Goal: Task Accomplishment & Management: Complete application form

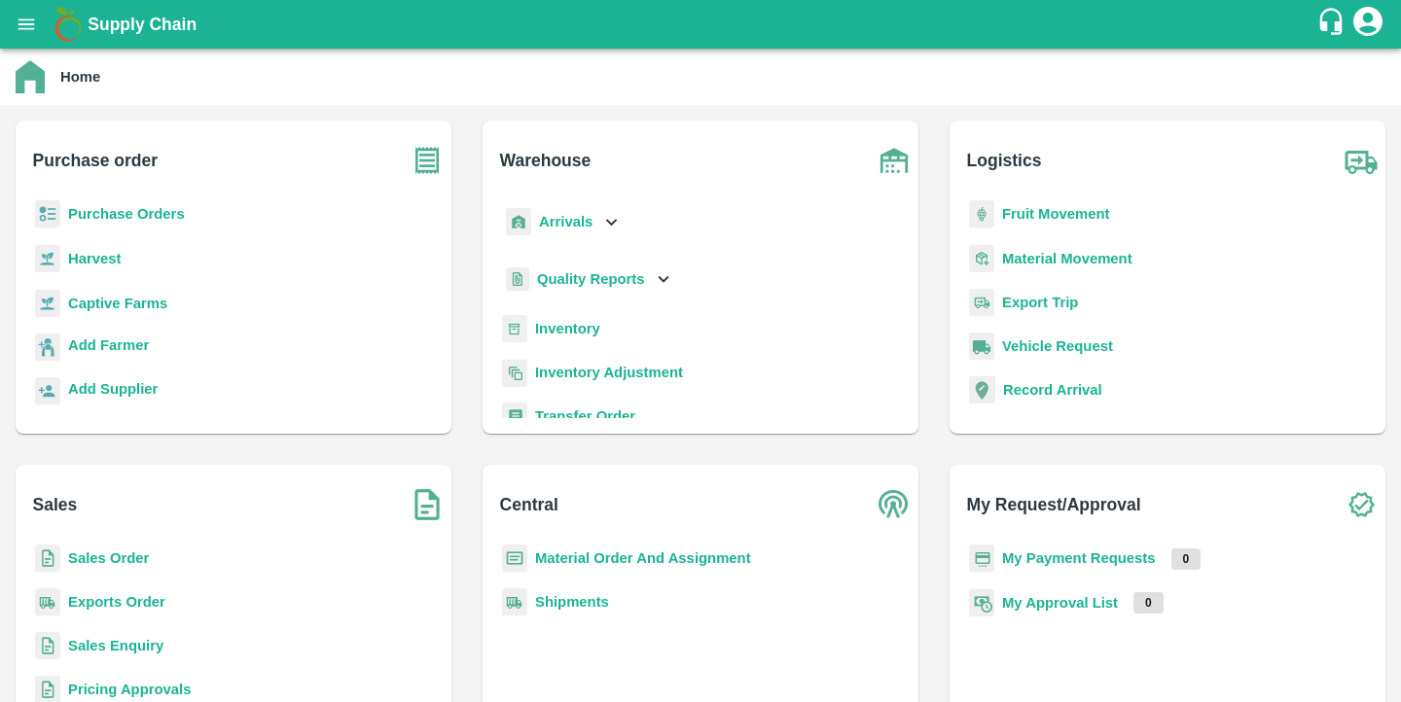
click at [119, 220] on b "Purchase Orders" at bounding box center [126, 214] width 117 height 16
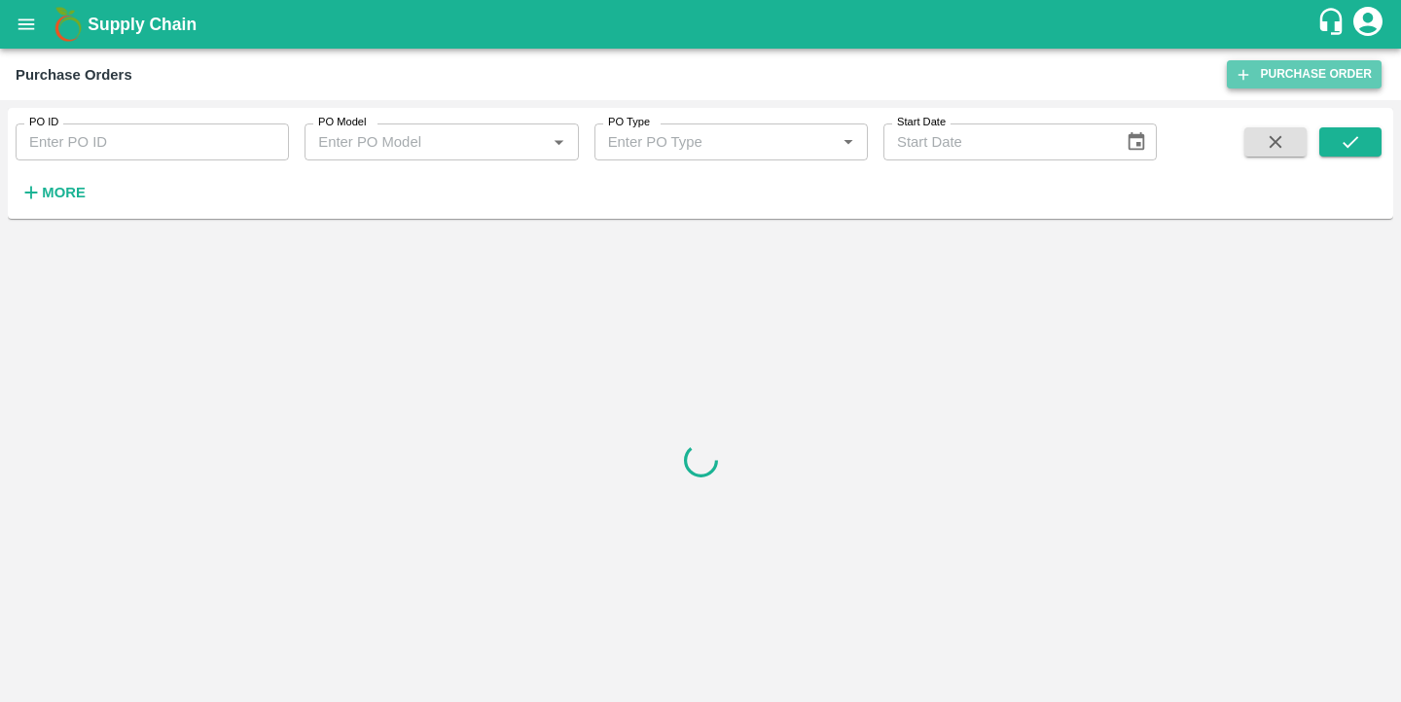
click at [1266, 77] on link "Purchase Order" at bounding box center [1304, 74] width 155 height 28
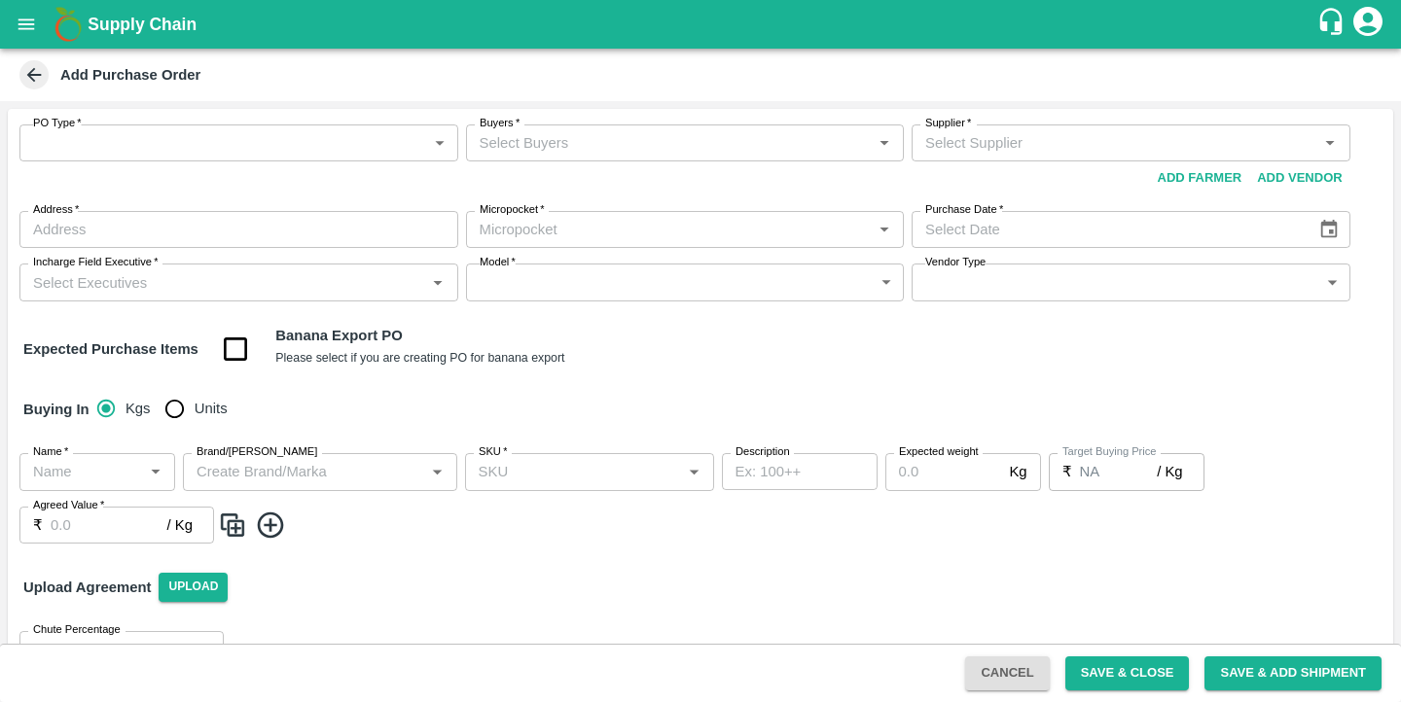
click at [253, 145] on body "Supply Chain Add Purchase Order PO Type   * ​ PO Type Buyers   * Buyers   * Sup…" at bounding box center [700, 351] width 1401 height 702
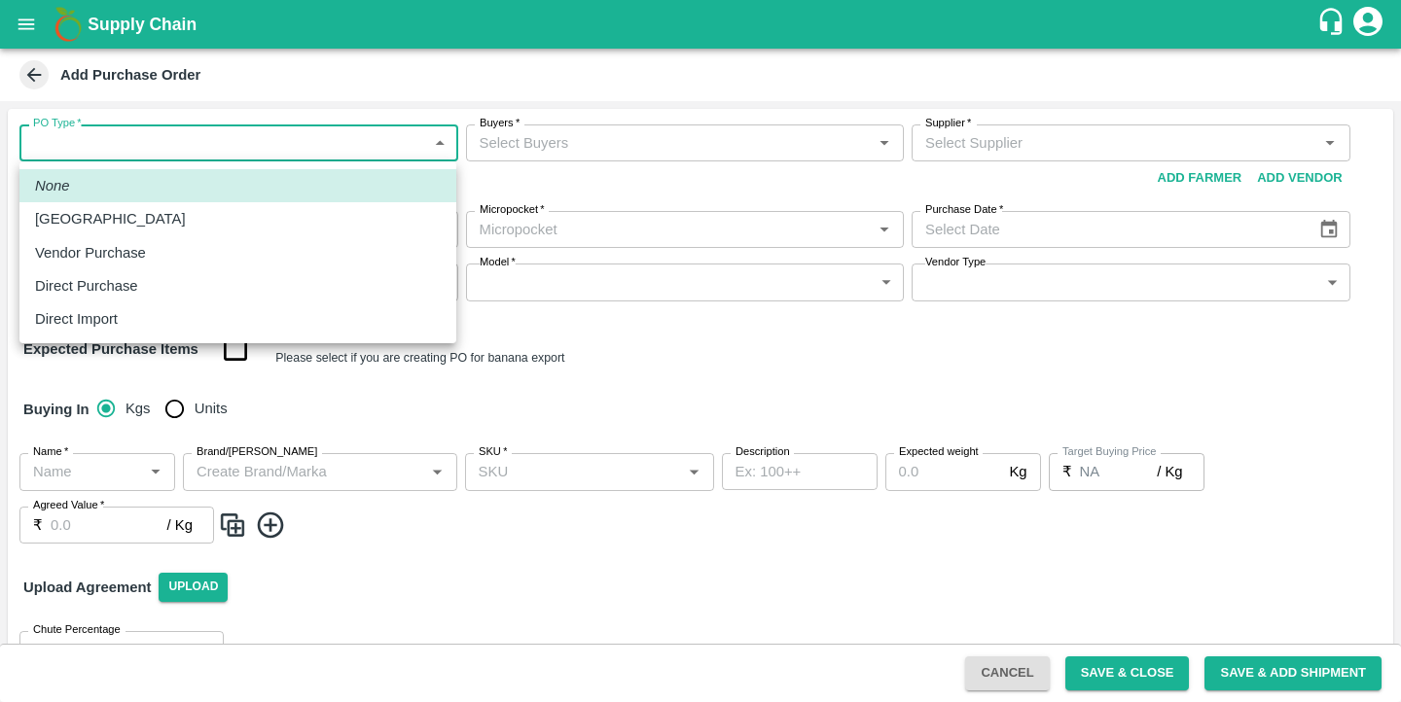
click at [256, 213] on div "Farm Gate" at bounding box center [238, 218] width 406 height 21
type input "1"
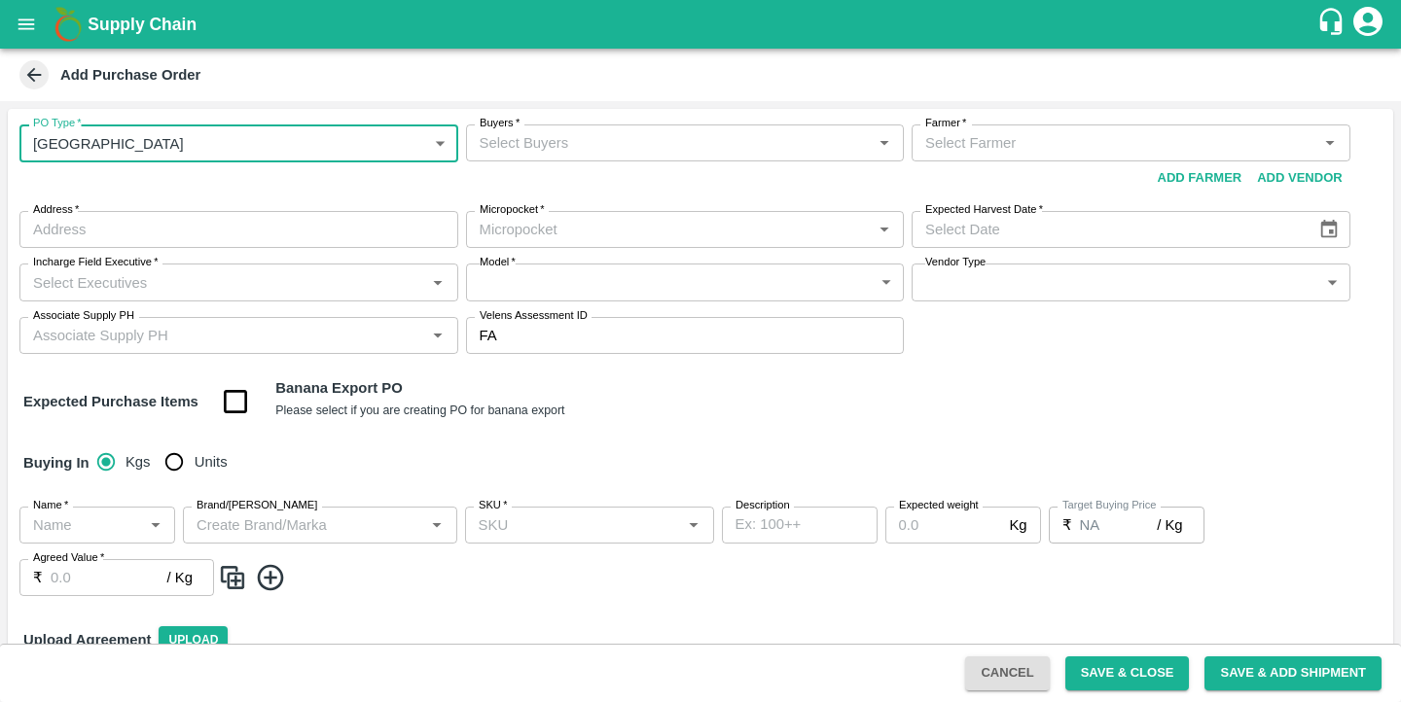
scroll to position [100, 0]
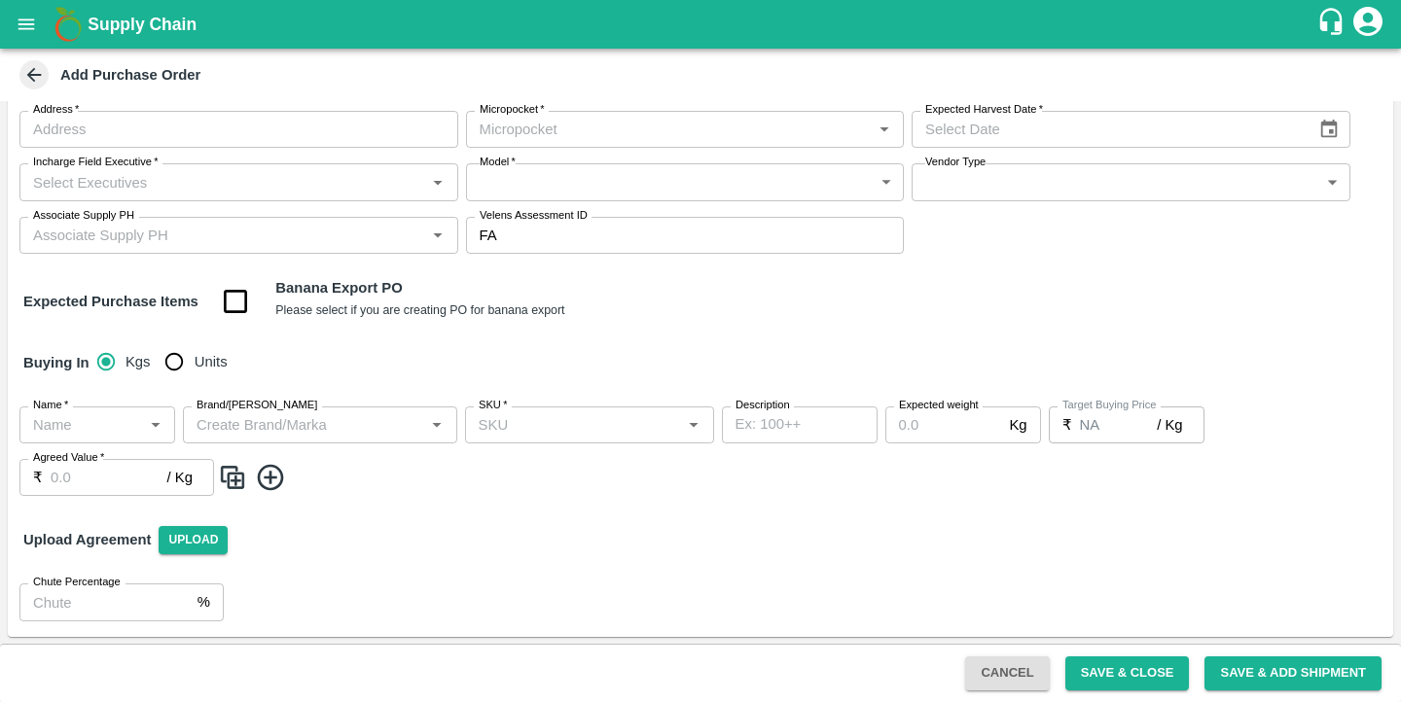
click at [97, 535] on strong "Upload Agreement" at bounding box center [86, 540] width 127 height 16
copy div "Upload Agreement Upload Chute Percentage"
click at [1010, 677] on button "Cancel" at bounding box center [1007, 674] width 84 height 34
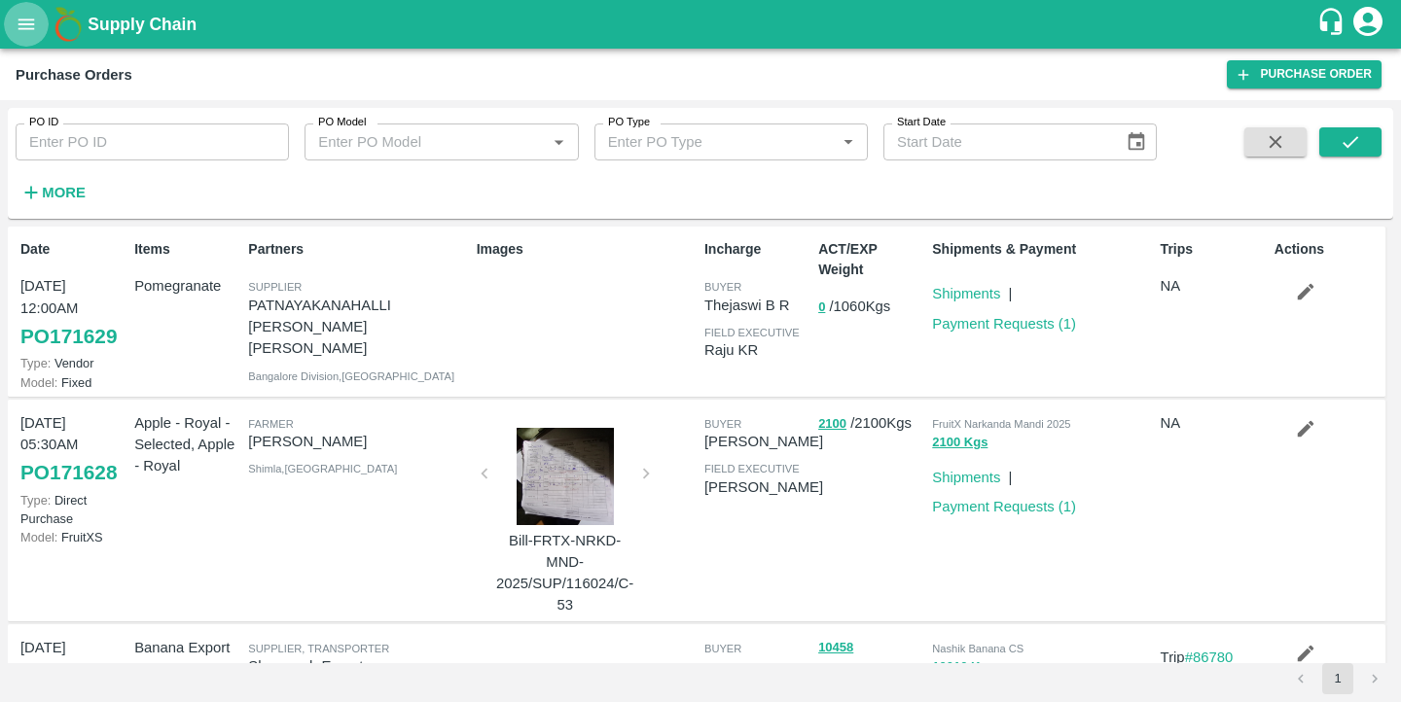
click at [36, 42] on button "open drawer" at bounding box center [26, 24] width 45 height 45
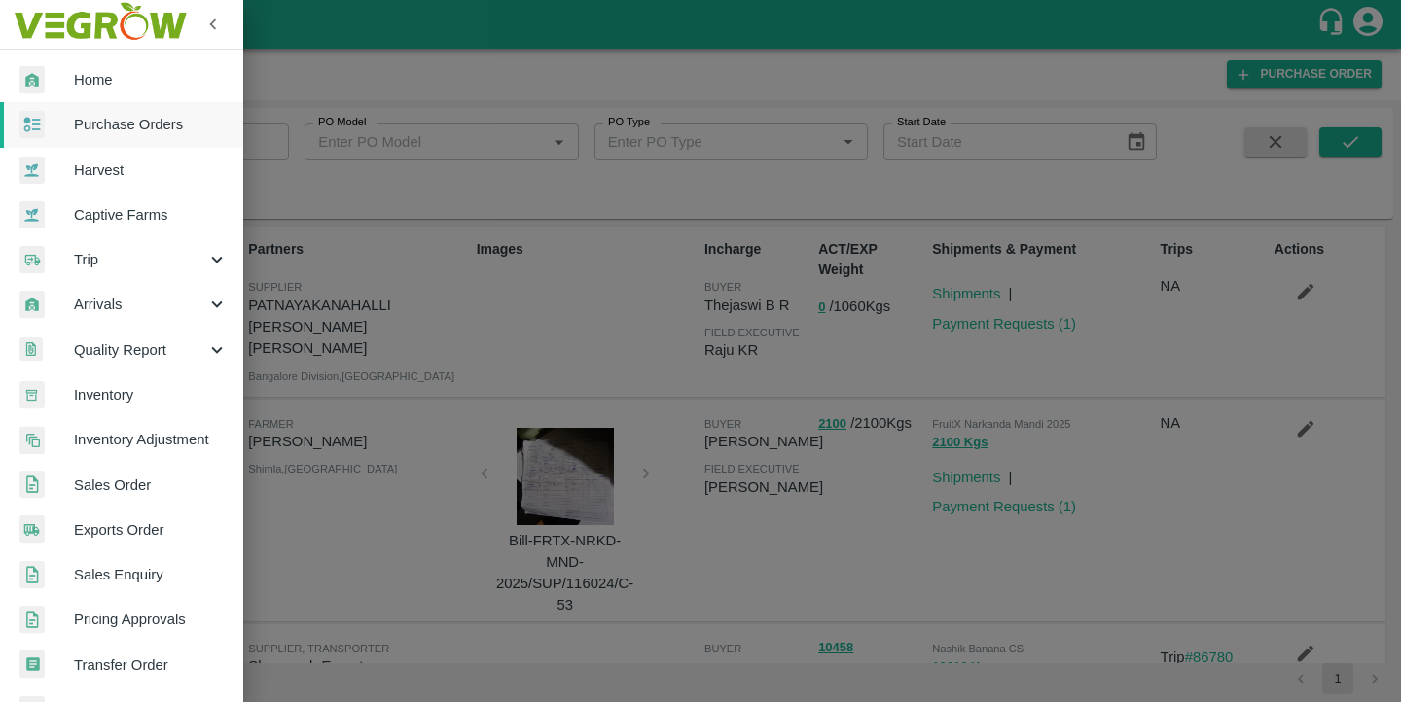
click at [118, 391] on span "Inventory" at bounding box center [151, 394] width 154 height 21
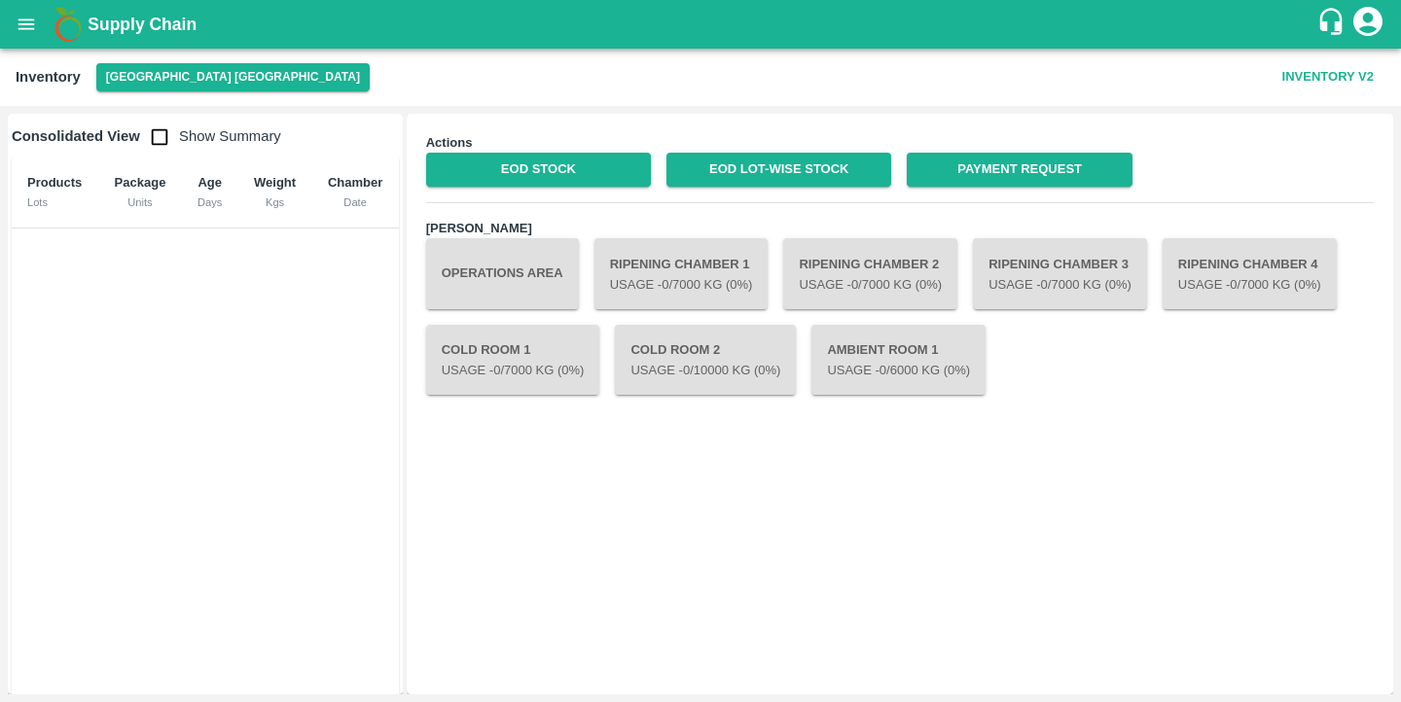
click at [447, 284] on button "Operations Area" at bounding box center [502, 273] width 153 height 70
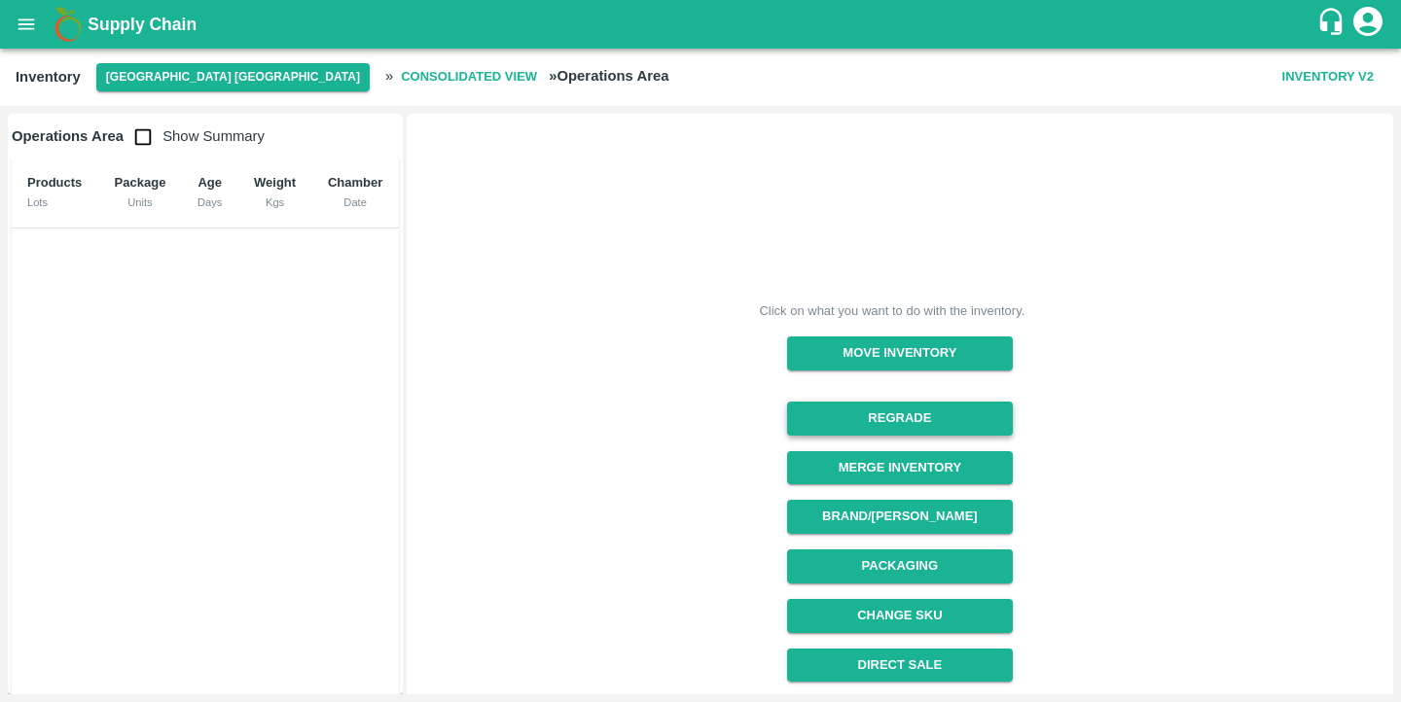
click at [854, 415] on button "Regrade" at bounding box center [899, 419] width 225 height 34
